Goal: Communication & Community: Participate in discussion

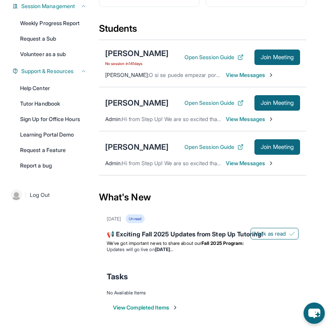
scroll to position [172, 0]
click at [269, 145] on span "Join Meeting" at bounding box center [277, 147] width 33 height 5
click at [245, 159] on div "[PERSON_NAME] Open Session Guide Join Meeting Admin : Hi from Step Up! We are s…" at bounding box center [202, 153] width 207 height 44
click at [246, 159] on span "View Messages" at bounding box center [250, 163] width 48 height 8
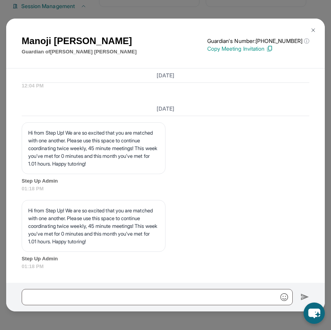
scroll to position [5383, 0]
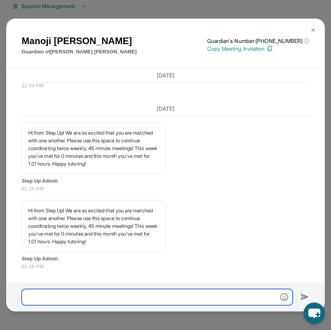
click at [159, 291] on input "text" at bounding box center [157, 297] width 271 height 16
type input "**********"
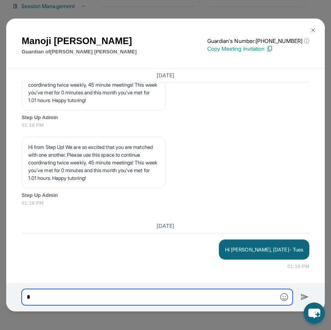
scroll to position [5447, 0]
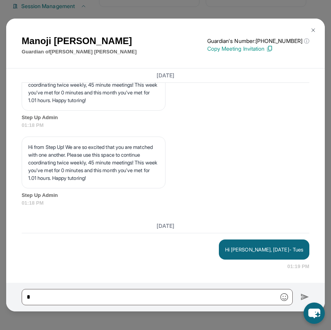
click at [256, 252] on p "Hi [PERSON_NAME], [DATE]- Tues" at bounding box center [264, 250] width 78 height 8
click at [282, 226] on h3 "[DATE]" at bounding box center [166, 226] width 288 height 8
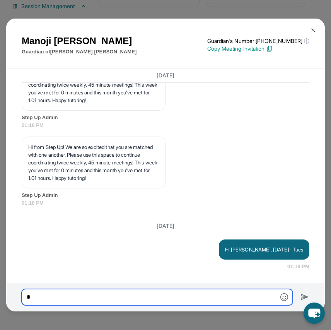
click at [208, 302] on input "text" at bounding box center [157, 297] width 271 height 16
type input "*"
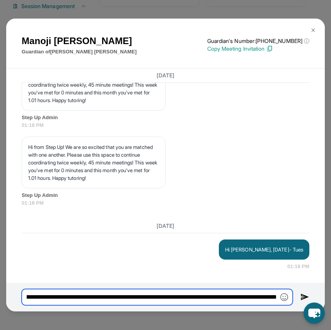
scroll to position [0, 445]
type input "**********"
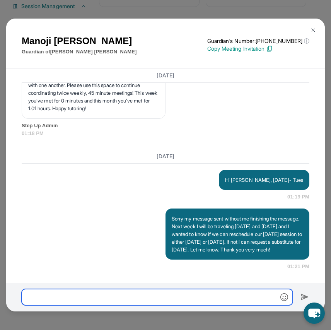
scroll to position [5524, 0]
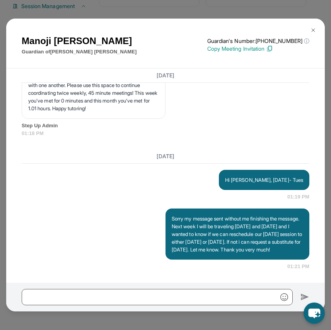
click at [314, 29] on img at bounding box center [313, 30] width 6 height 6
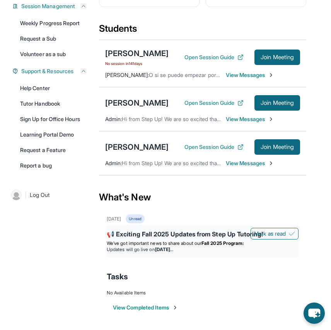
scroll to position [0, 0]
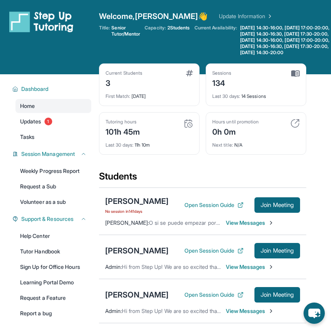
click at [116, 24] on div "Welcome, [PERSON_NAME] 👋 Update Information Title: Senior Tutor/Mentor Capacity…" at bounding box center [215, 37] width 232 height 53
drag, startPoint x: 116, startPoint y: 27, endPoint x: 135, endPoint y: 41, distance: 23.1
click at [135, 41] on div "Title: Senior Tutor/Mentor Capacity: 2 Students Current Availability: [DATE] 14…" at bounding box center [215, 40] width 232 height 31
click at [142, 36] on div "Title: Senior Tutor/Mentor Capacity: 2 Students Current Availability: [DATE] 14…" at bounding box center [215, 40] width 232 height 31
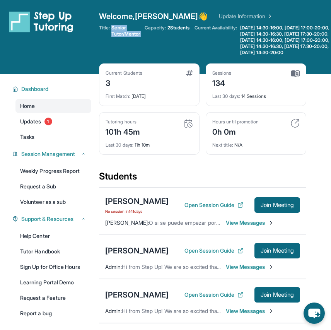
click at [142, 36] on div "Title: Senior Tutor/Mentor Capacity: 2 Students Current Availability: [DATE] 14…" at bounding box center [215, 40] width 232 height 31
click at [162, 14] on span "Welcome, [PERSON_NAME] 👋" at bounding box center [153, 16] width 109 height 11
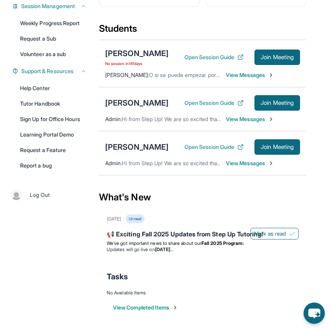
scroll to position [159, 0]
